Goal: Task Accomplishment & Management: Manage account settings

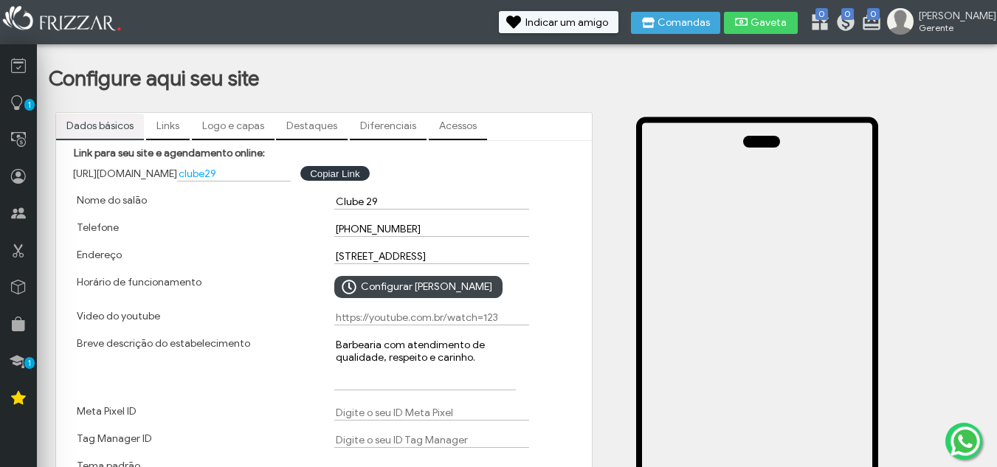
click at [226, 176] on input "clube29" at bounding box center [234, 173] width 114 height 15
click at [226, 175] on input "clube29" at bounding box center [234, 173] width 114 height 15
click at [177, 170] on span "[URL][DOMAIN_NAME]" at bounding box center [125, 174] width 104 height 13
click at [177, 169] on span "[URL][DOMAIN_NAME]" at bounding box center [125, 174] width 104 height 13
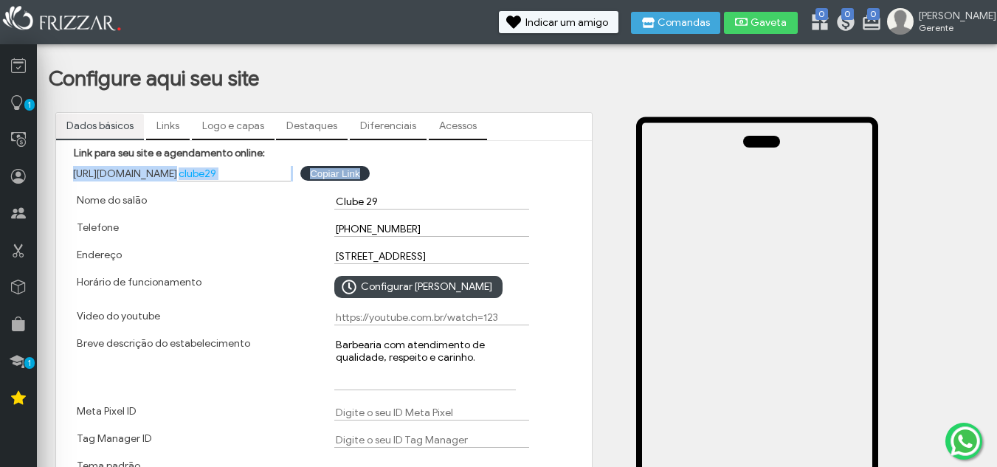
click at [177, 169] on span "[URL][DOMAIN_NAME]" at bounding box center [125, 174] width 104 height 13
click at [353, 169] on button "Copiar Link Copiar Link" at bounding box center [334, 173] width 69 height 15
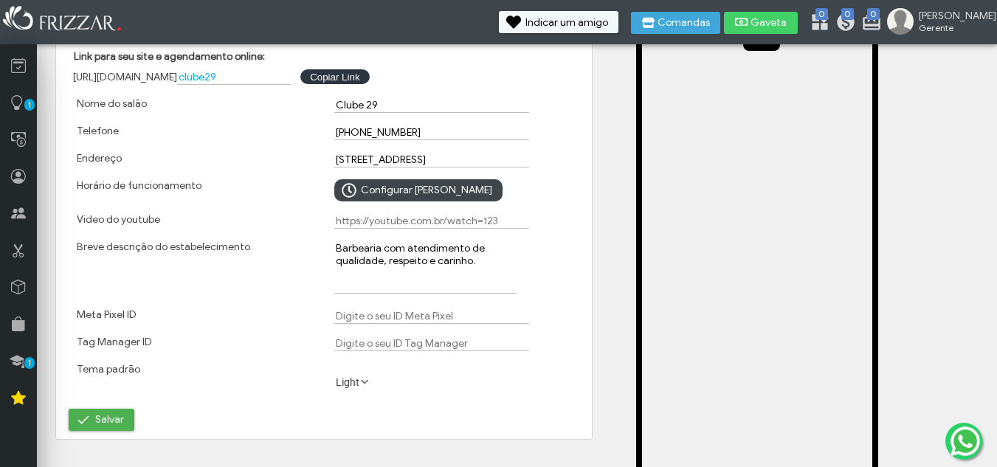
scroll to position [74, 0]
